Goal: Navigation & Orientation: Find specific page/section

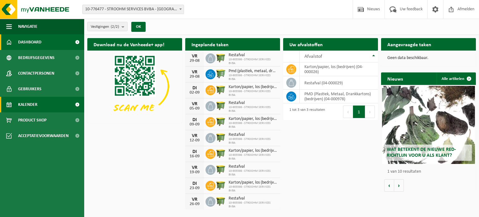
click at [29, 107] on span "Kalender" at bounding box center [27, 105] width 19 height 16
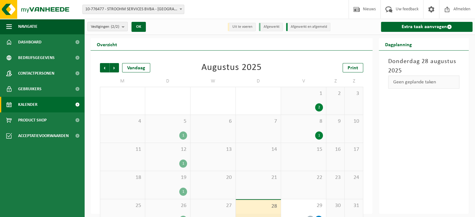
scroll to position [16, 0]
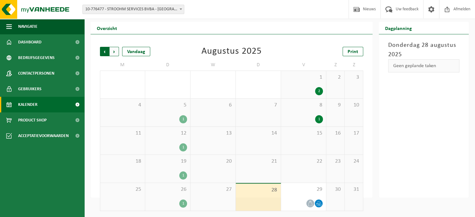
click at [116, 51] on span "Volgende" at bounding box center [114, 51] width 9 height 9
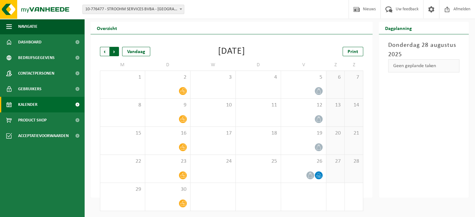
click at [106, 50] on span "Vorige" at bounding box center [104, 51] width 9 height 9
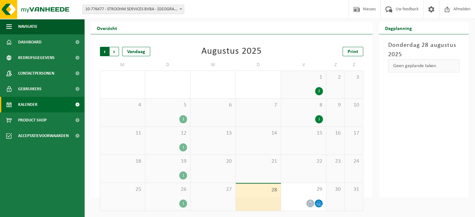
click at [116, 51] on span "Volgende" at bounding box center [114, 51] width 9 height 9
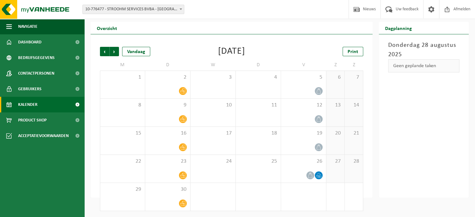
click at [116, 51] on span "Volgende" at bounding box center [114, 51] width 9 height 9
click at [107, 51] on span "Vorige" at bounding box center [104, 51] width 9 height 9
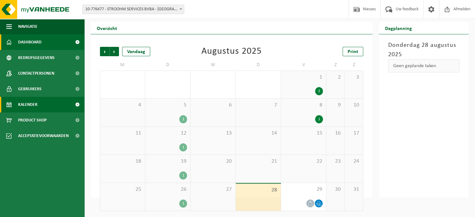
click at [31, 43] on span "Dashboard" at bounding box center [29, 42] width 23 height 16
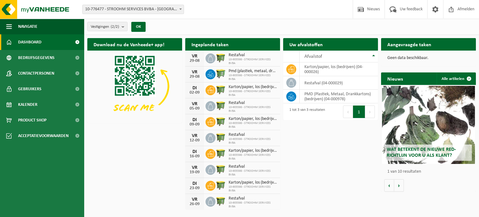
click at [219, 24] on div "Vestigingen (2/2) Alles selecteren Alles deselecteren Actieve selecteren STROOH…" at bounding box center [281, 27] width 395 height 16
